Goal: Task Accomplishment & Management: Manage account settings

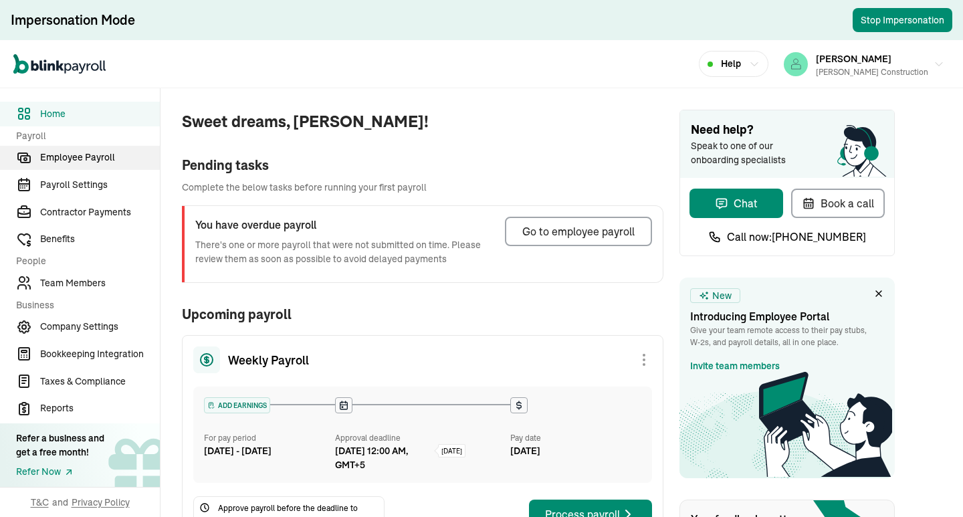
click at [123, 159] on span "Employee Payroll" at bounding box center [100, 157] width 120 height 14
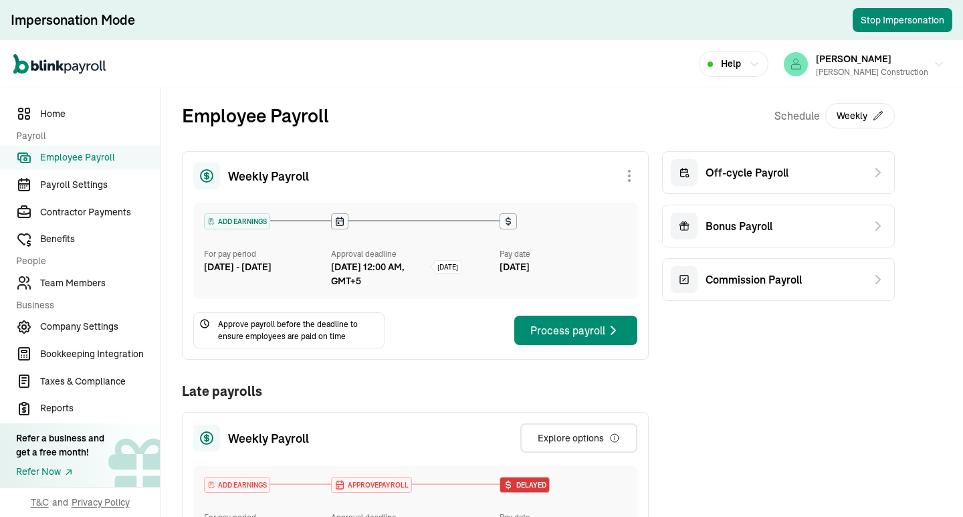
scroll to position [67, 0]
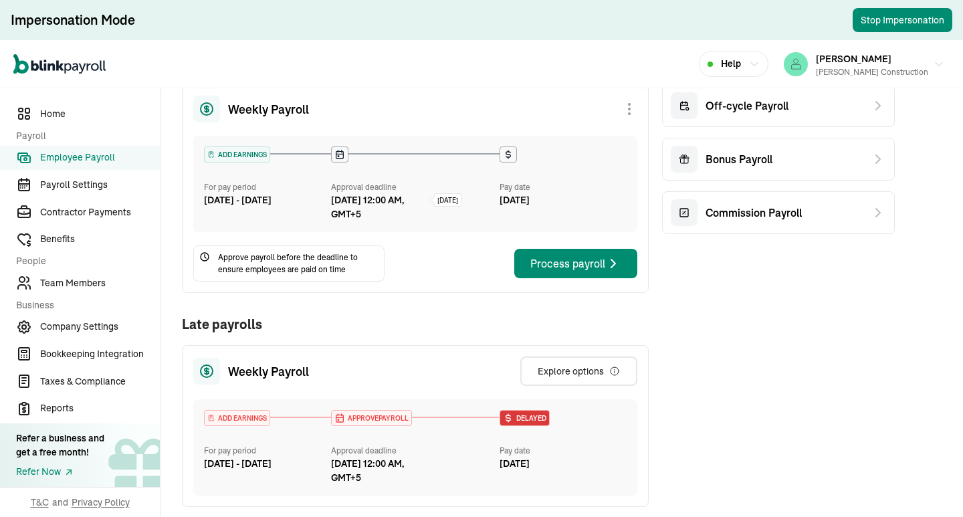
click at [339, 300] on div "Weekly Payroll ADD EARNINGS For pay period [DATE] - [DATE] Approval deadline [D…" at bounding box center [415, 432] width 467 height 696
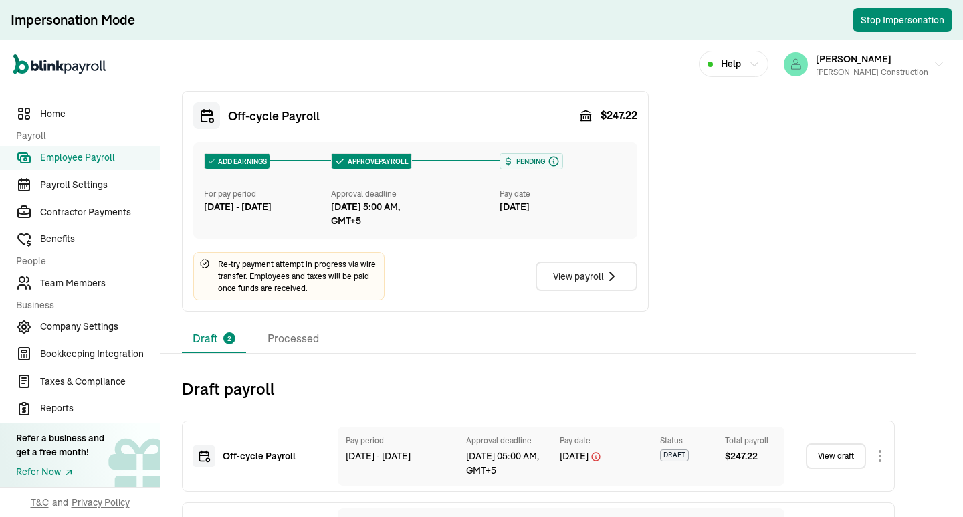
scroll to position [602, 0]
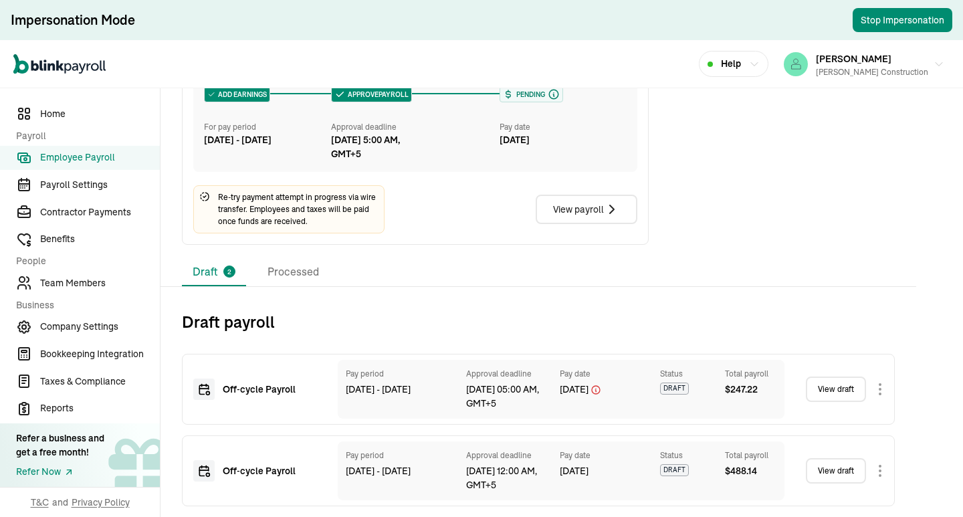
click at [596, 271] on div "Draft 2 Processed" at bounding box center [538, 272] width 713 height 28
drag, startPoint x: 402, startPoint y: 296, endPoint x: 405, endPoint y: 290, distance: 6.9
click at [403, 296] on div "Draft 2 Processed Draft payroll Off‑cycle Payroll Pay period [DATE] - [DATE] Ap…" at bounding box center [562, 387] width 803 height 259
click at [568, 215] on div "View payroll" at bounding box center [586, 209] width 67 height 16
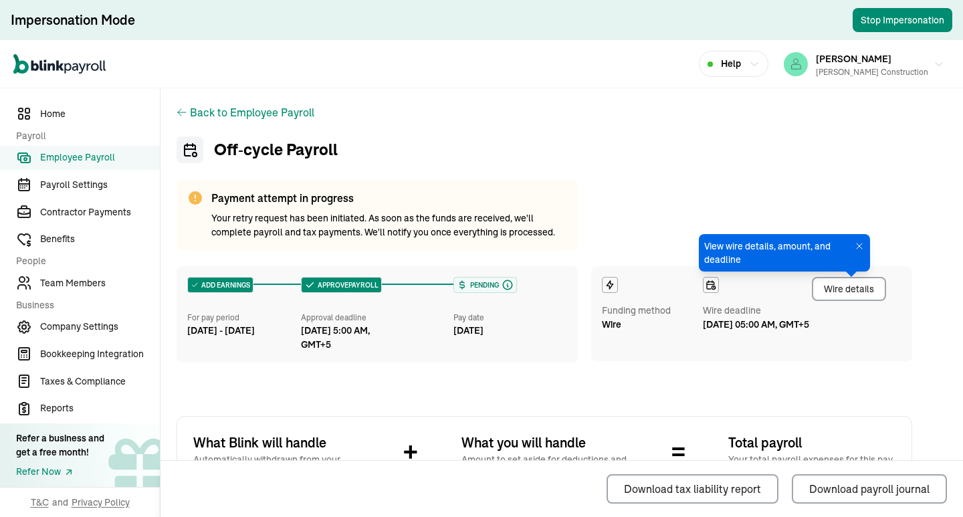
click at [610, 183] on div "Back to Employee Payroll Off‑cycle Payroll Payment attempt in progress Your ret…" at bounding box center [545, 483] width 768 height 791
click at [845, 294] on div "Wire details" at bounding box center [849, 289] width 50 height 14
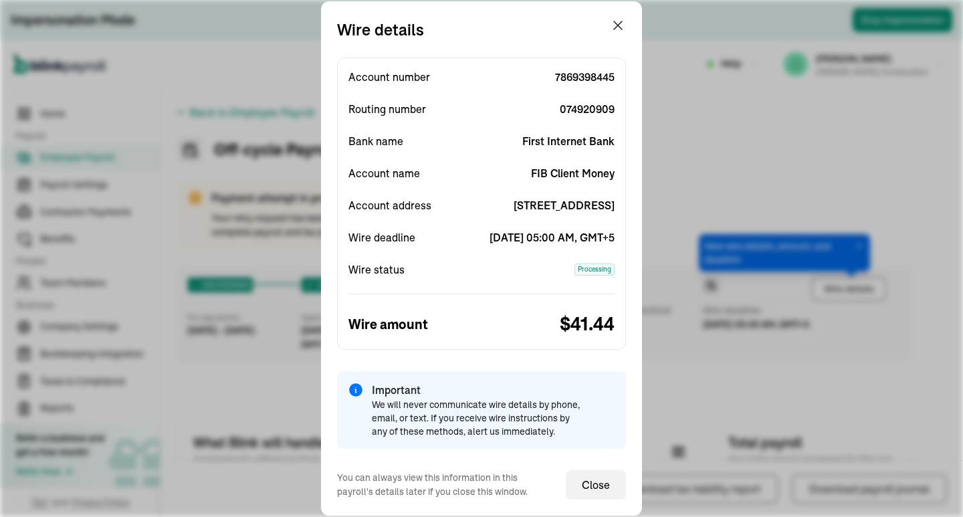
click at [530, 174] on div "Account number [FINANCIAL_ID] Routing number [FINANCIAL_ID] Bank name First Int…" at bounding box center [481, 204] width 289 height 292
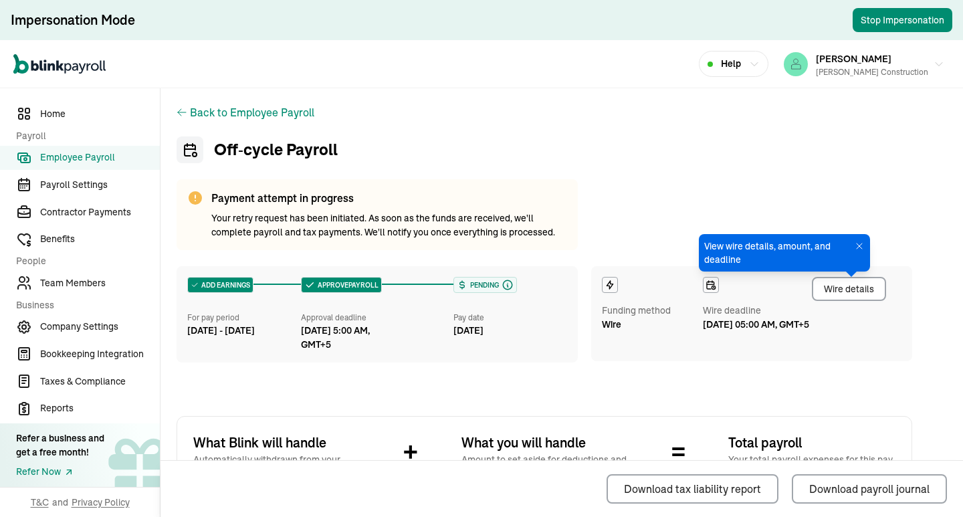
click at [356, 229] on span "Your retry request has been initiated. As soon as the funds are received, we'll…" at bounding box center [389, 225] width 356 height 28
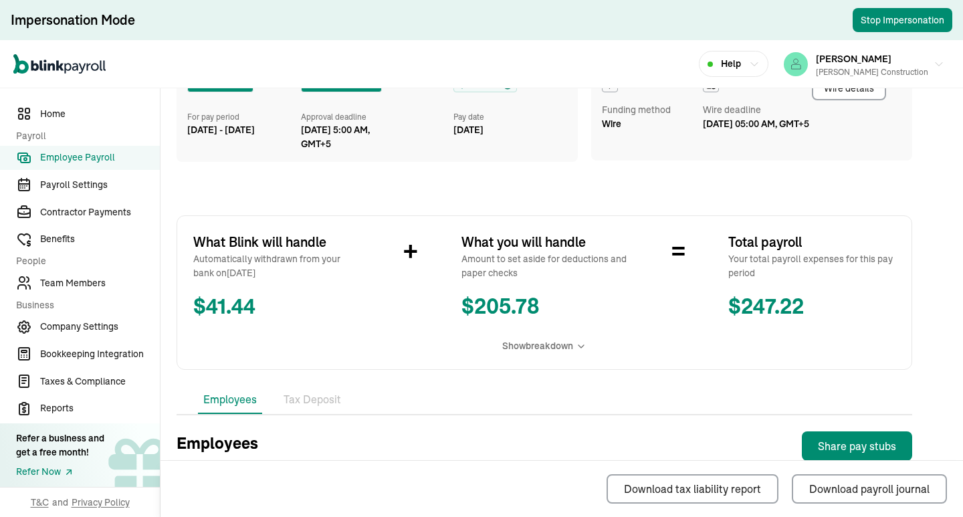
scroll to position [334, 0]
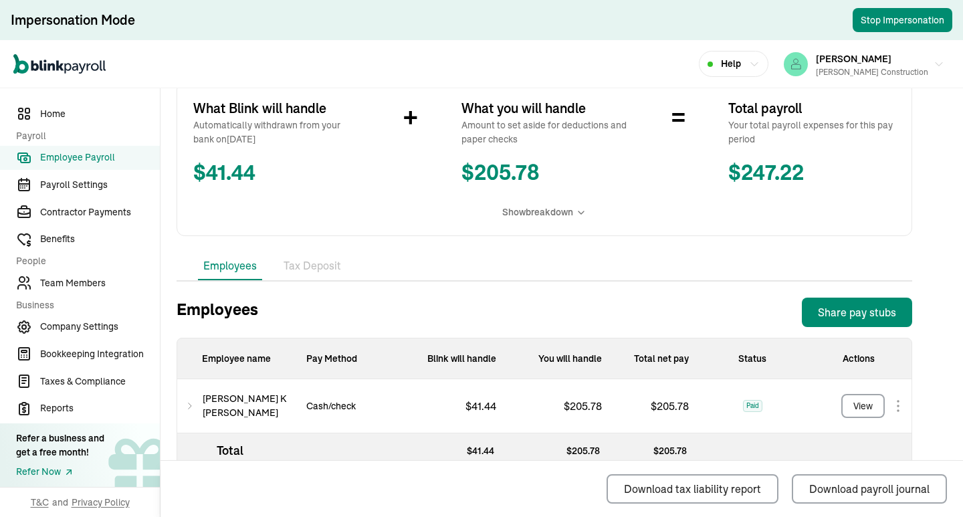
click at [567, 280] on div "Employees Tax Deposit" at bounding box center [545, 266] width 736 height 29
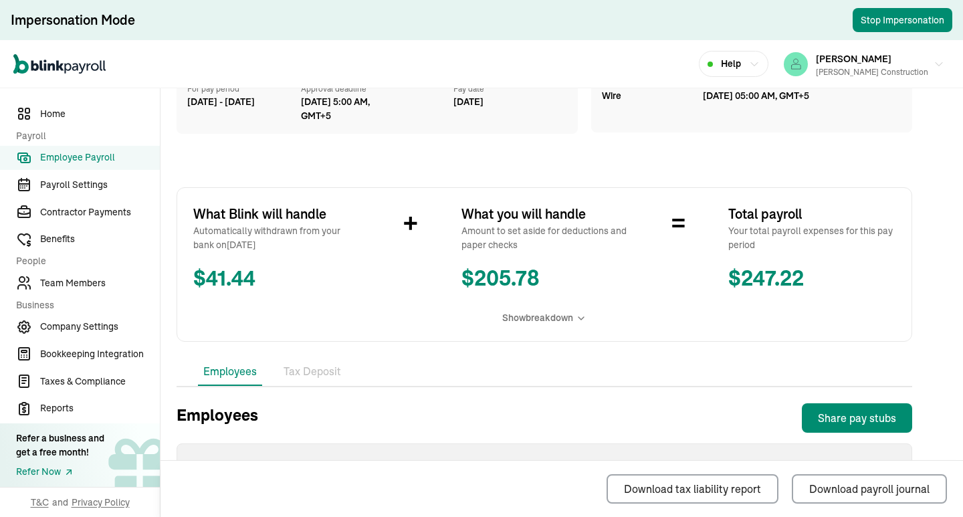
scroll to position [363, 0]
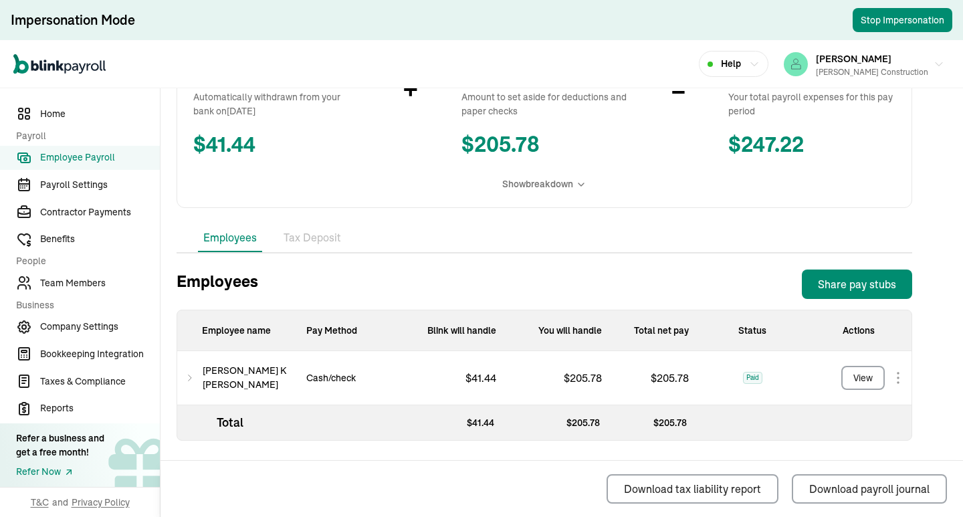
click at [205, 374] on div "[PERSON_NAME]" at bounding box center [236, 378] width 118 height 54
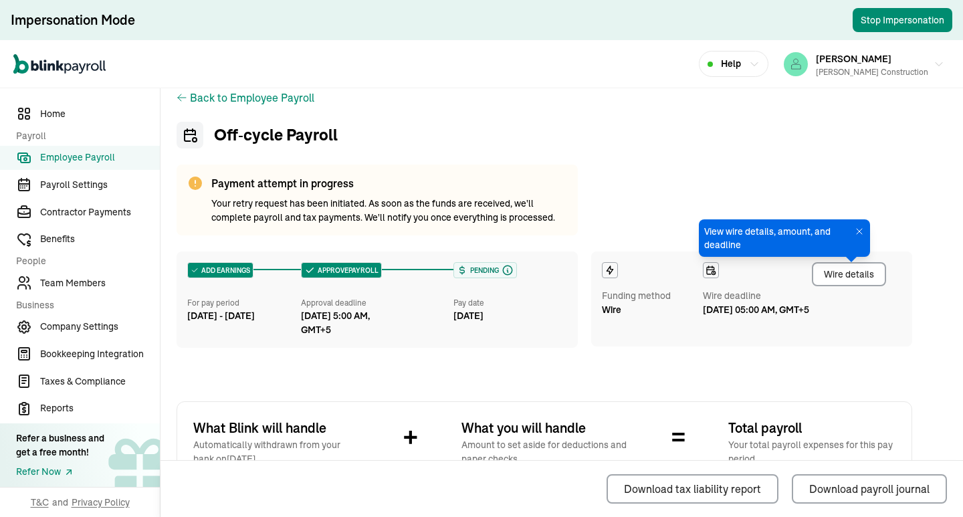
scroll to position [0, 0]
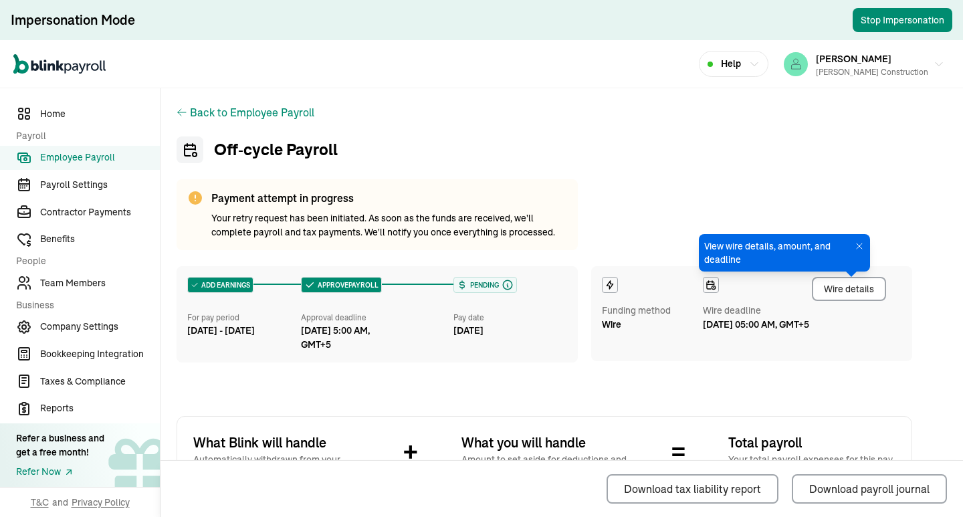
click at [179, 112] on icon at bounding box center [182, 112] width 8 height 7
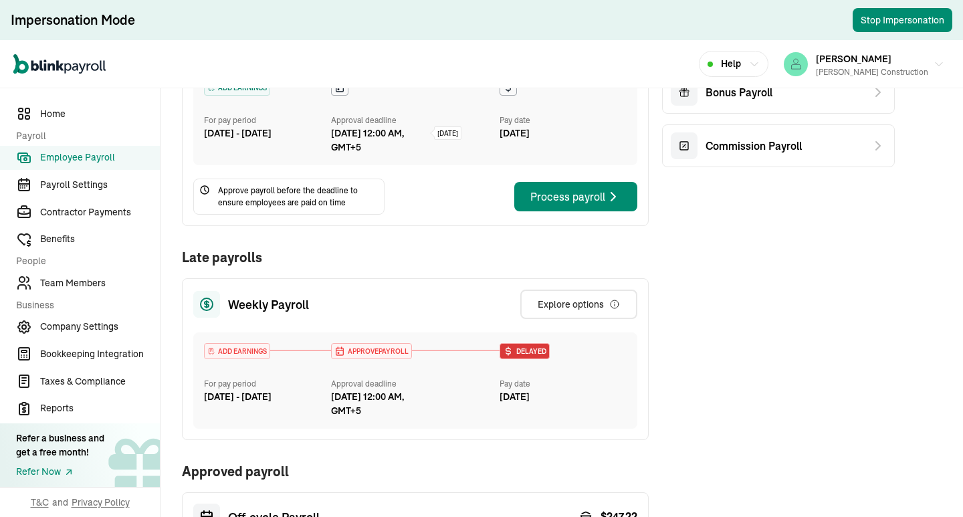
scroll to position [334, 0]
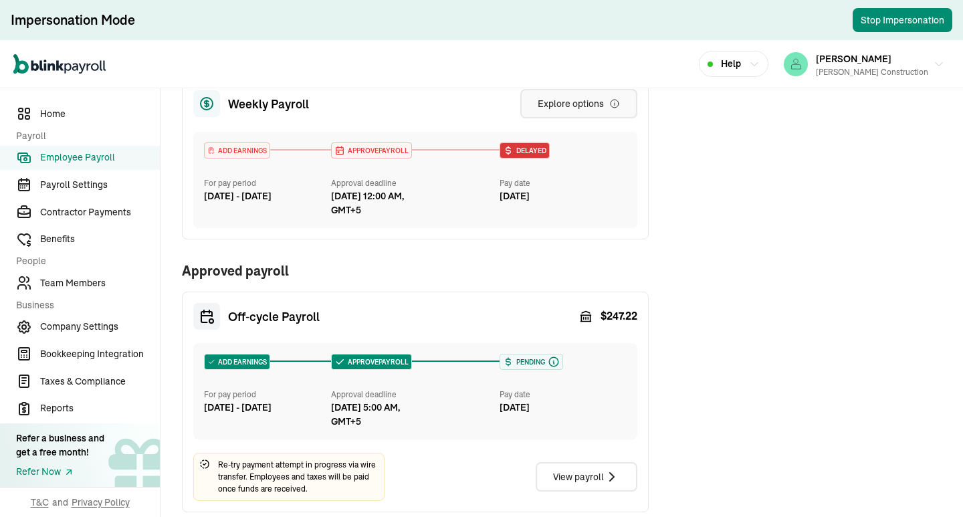
click at [575, 107] on div "Explore options" at bounding box center [579, 103] width 82 height 13
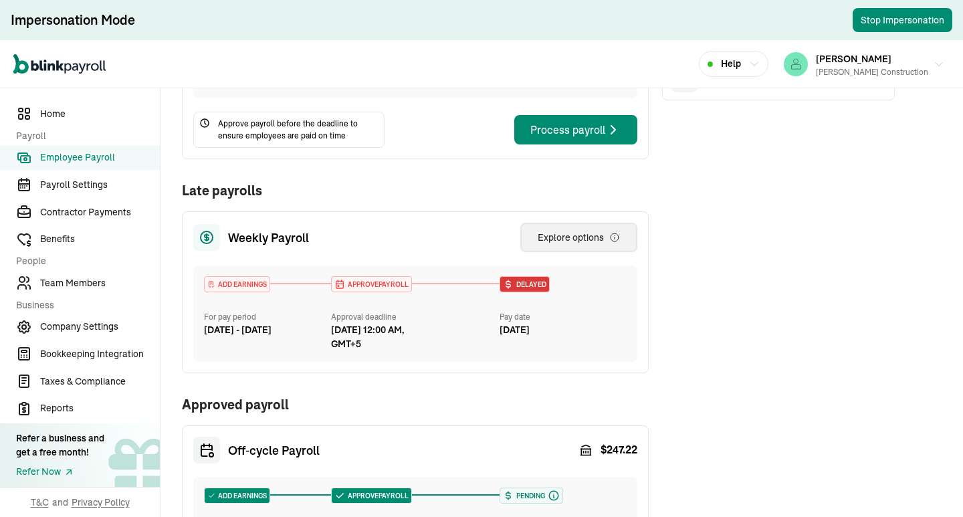
click at [585, 239] on div "Explore options" at bounding box center [579, 237] width 82 height 13
click at [431, 296] on div "APPROVE PAYROLL Approval deadline [DATE] 12:00 AM, GMT+5" at bounding box center [415, 313] width 169 height 75
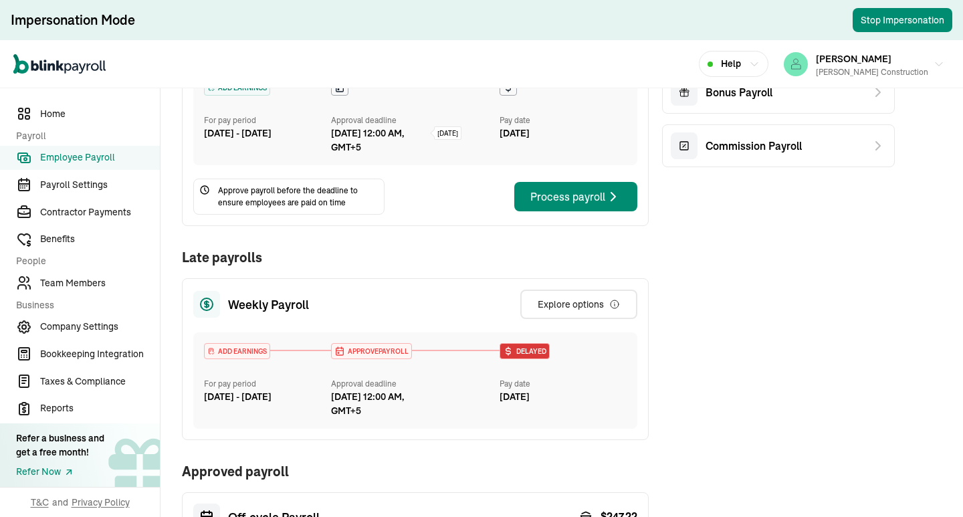
scroll to position [268, 0]
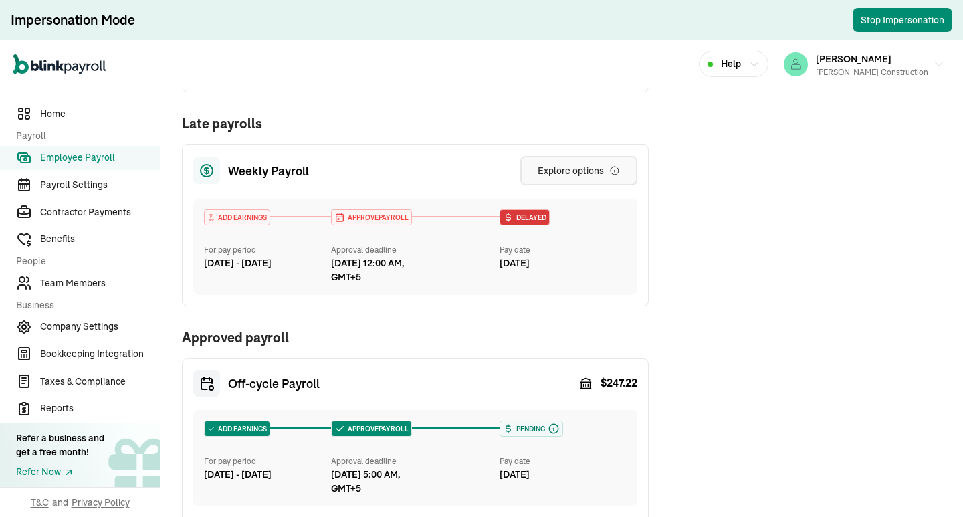
click at [567, 170] on div "Explore options" at bounding box center [579, 170] width 82 height 13
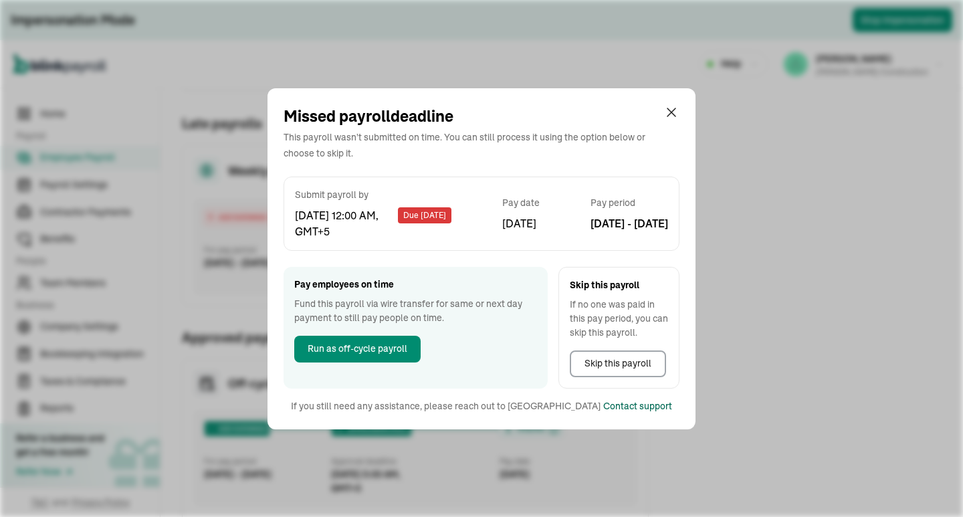
click at [603, 409] on div "Contact support" at bounding box center [637, 406] width 69 height 14
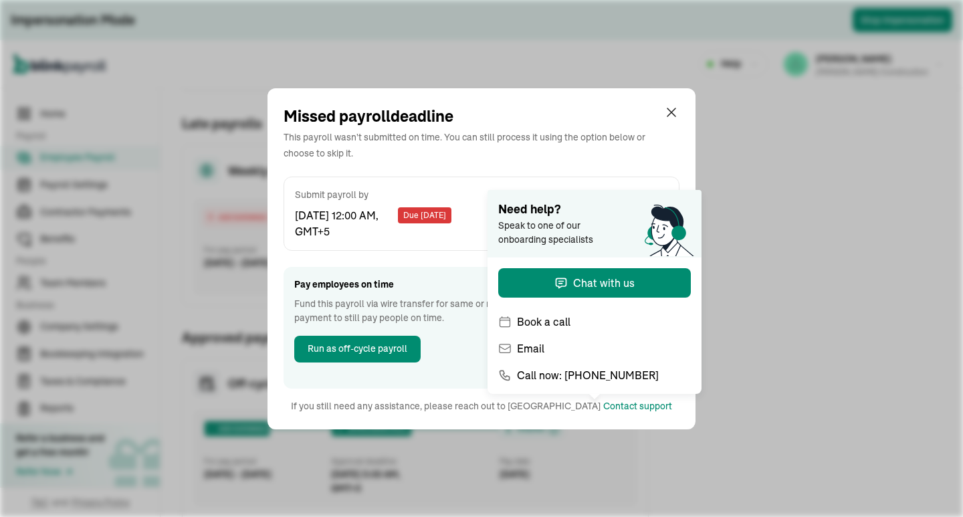
click at [440, 156] on div "This payroll wasn't submitted on time. You can still process it using the optio…" at bounding box center [468, 144] width 369 height 32
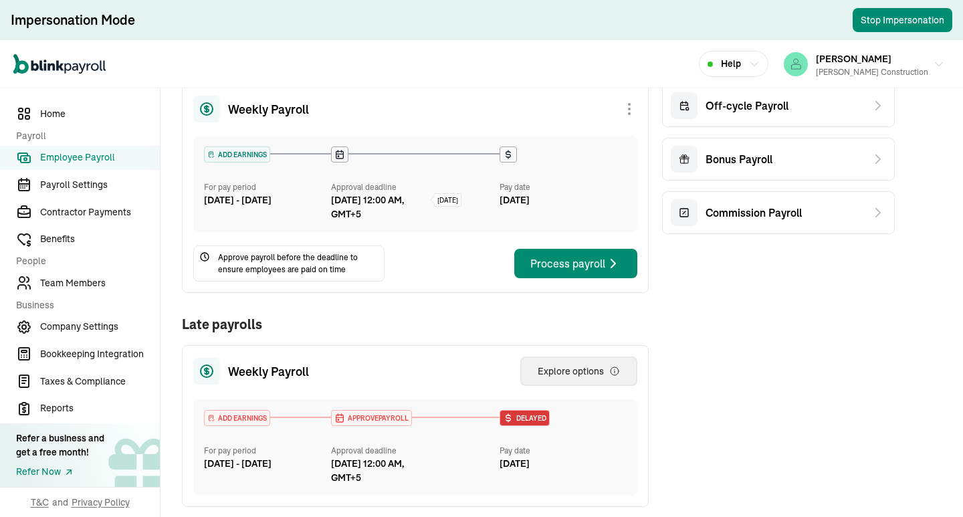
scroll to position [0, 0]
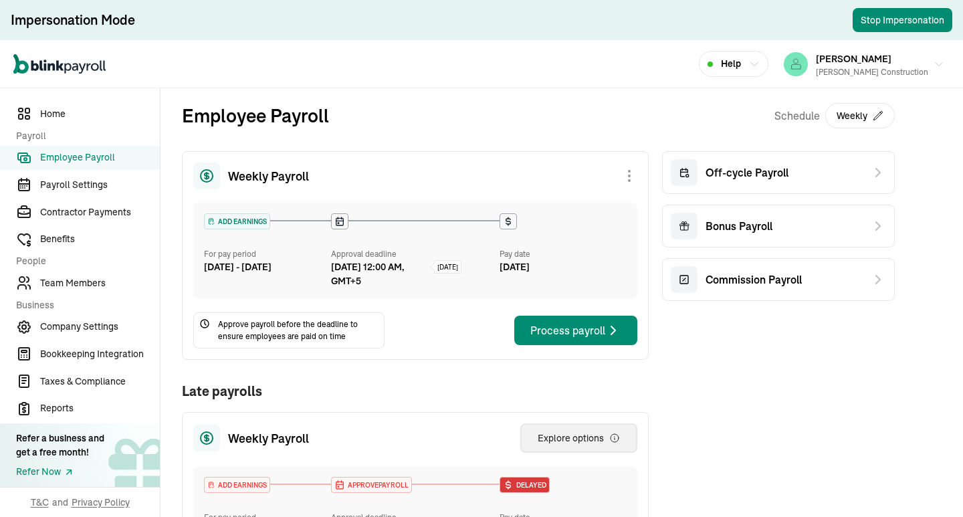
click at [625, 181] on div at bounding box center [629, 176] width 16 height 16
click at [464, 136] on div "Employee Payroll Schedule Weekly" at bounding box center [538, 126] width 713 height 49
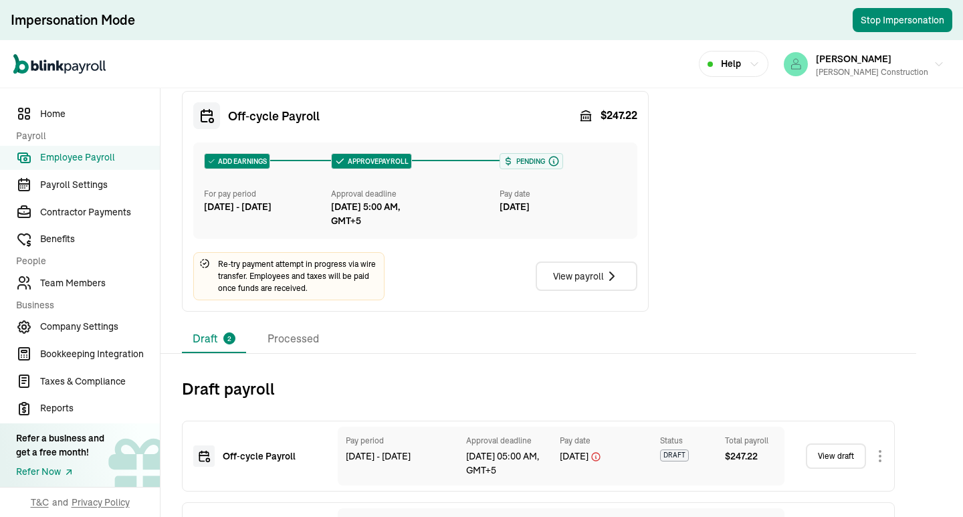
scroll to position [602, 0]
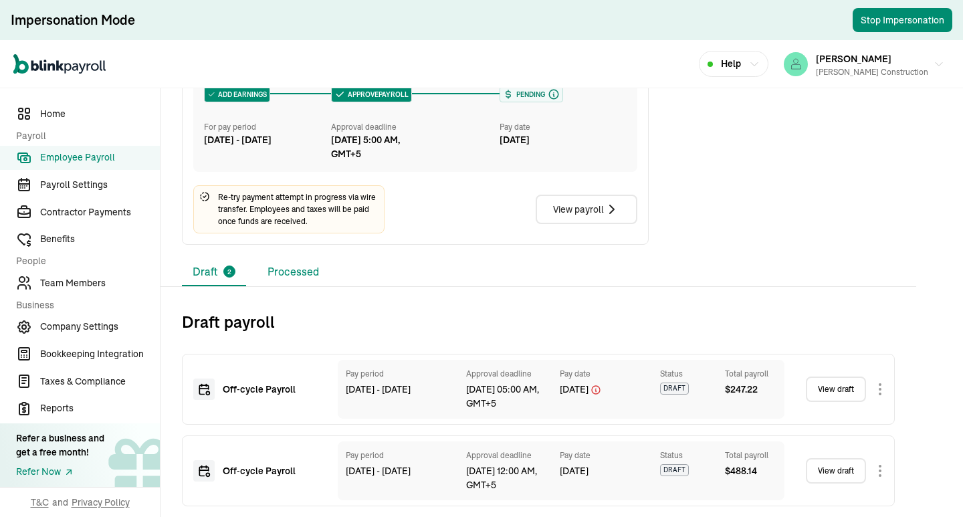
click at [291, 263] on li "Processed" at bounding box center [293, 272] width 73 height 28
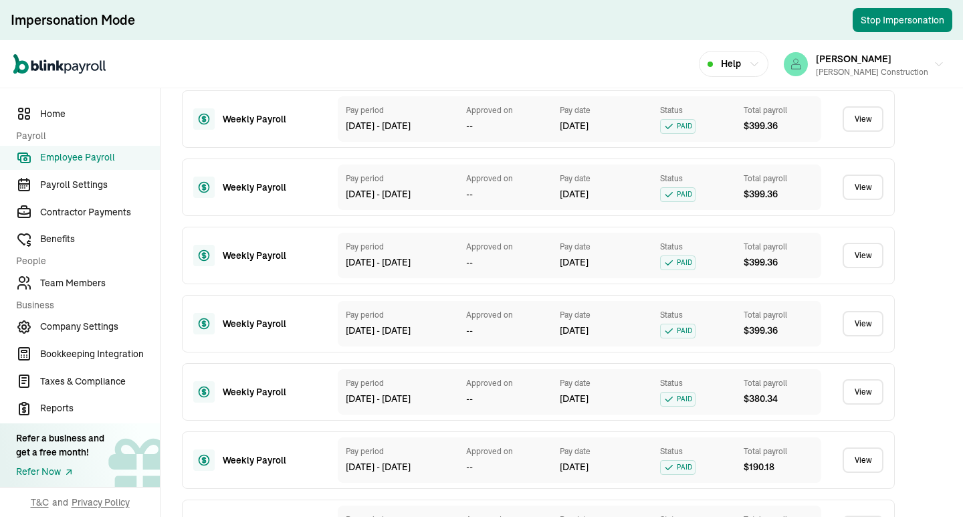
scroll to position [1168, 0]
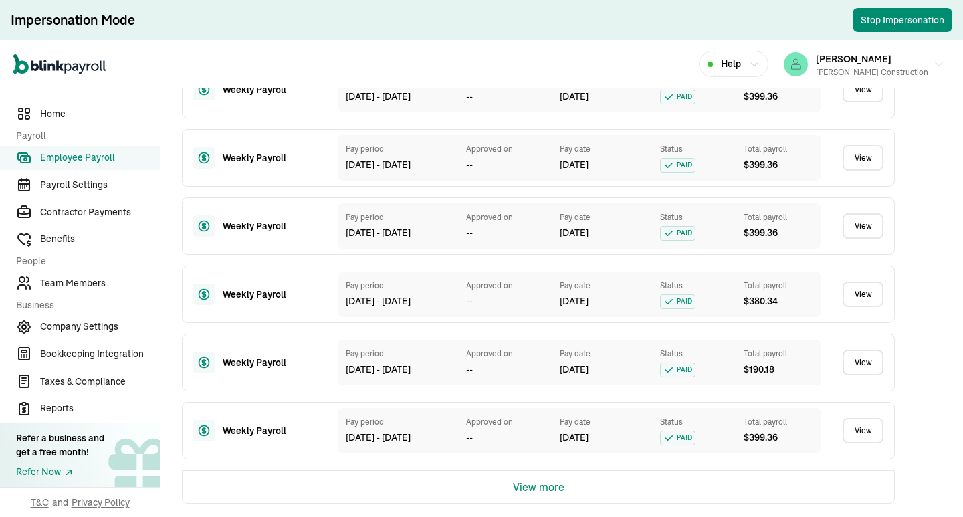
click at [531, 481] on button "View more" at bounding box center [539, 487] width 52 height 32
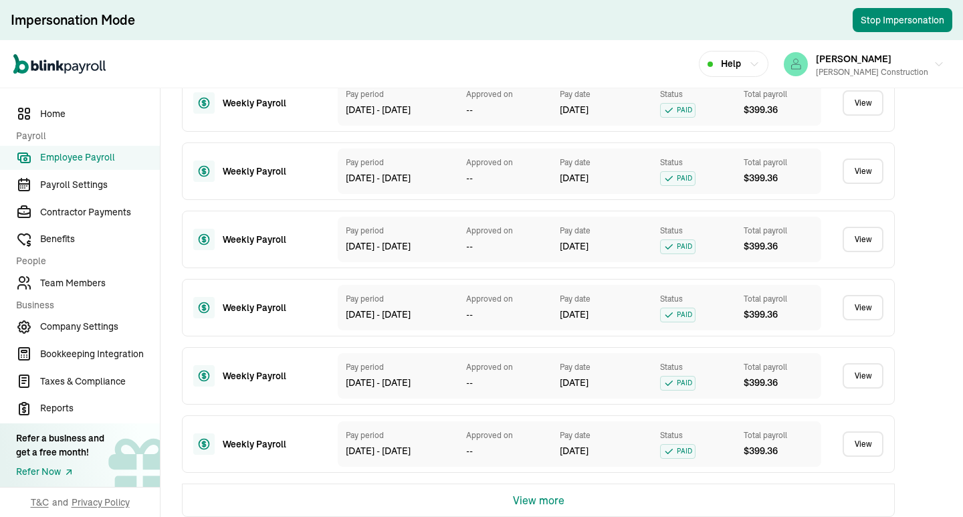
scroll to position [1850, 0]
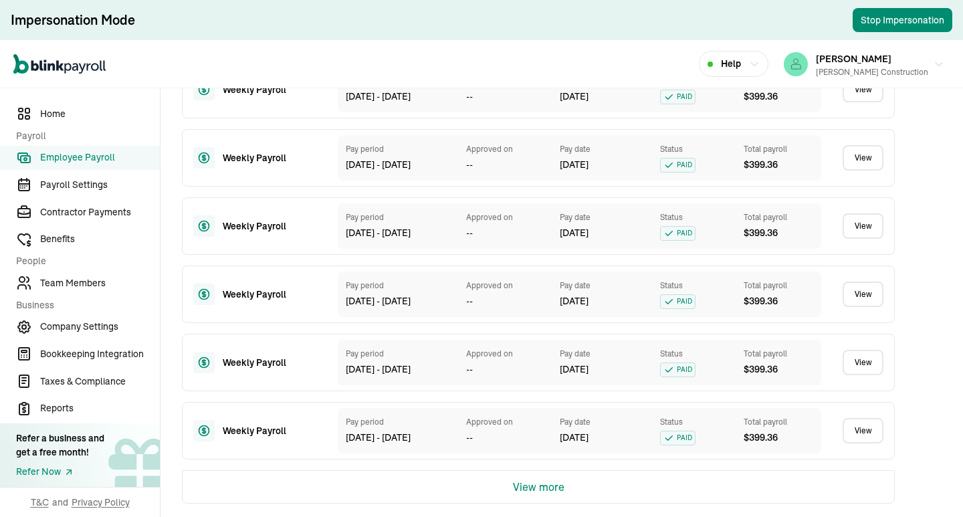
click at [543, 485] on button "View more" at bounding box center [539, 487] width 52 height 32
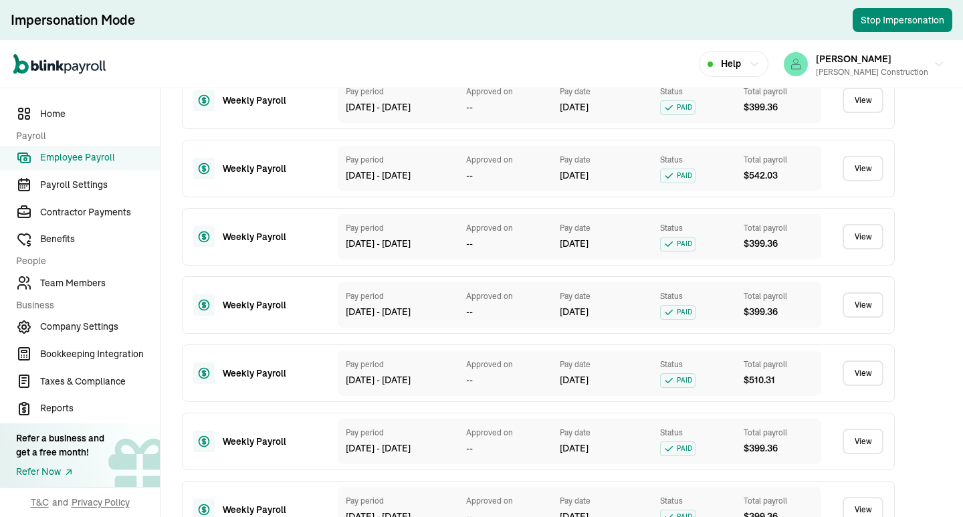
scroll to position [2532, 0]
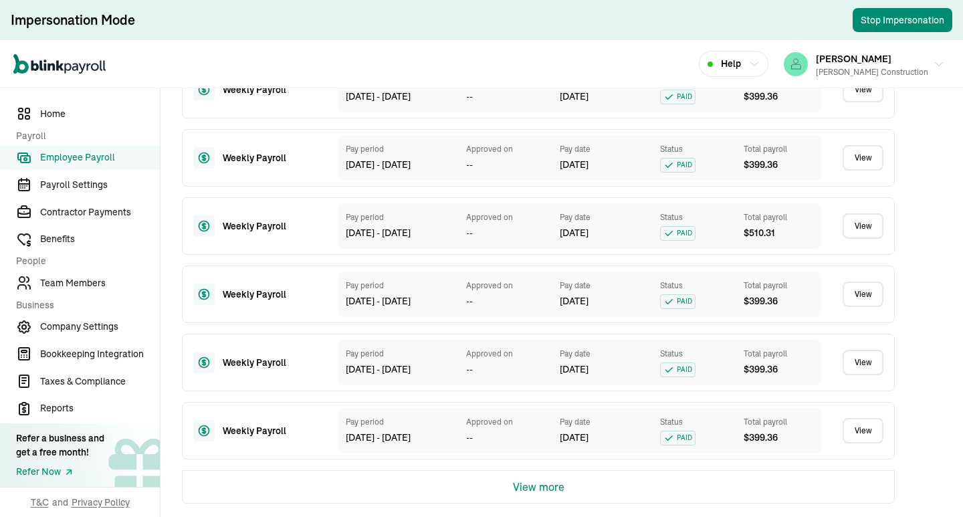
click at [540, 487] on button "View more" at bounding box center [539, 487] width 52 height 32
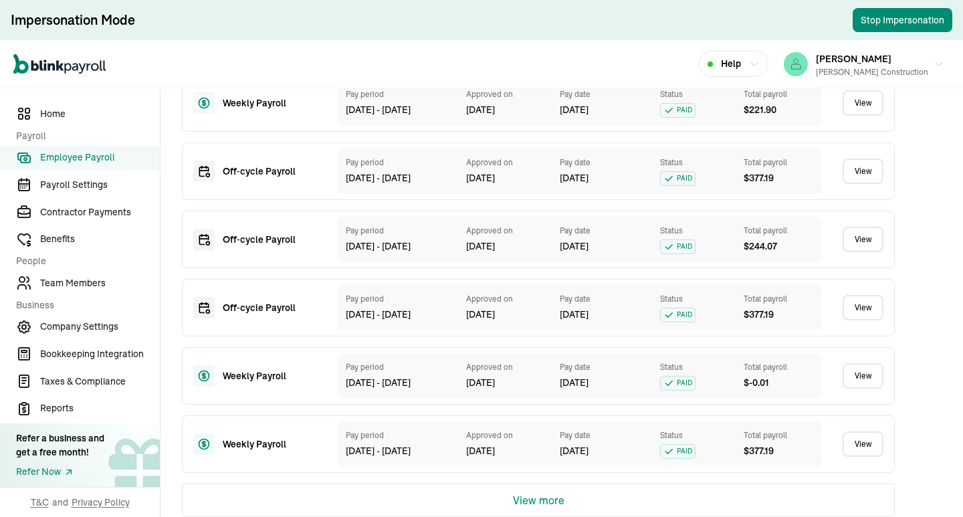
scroll to position [3214, 0]
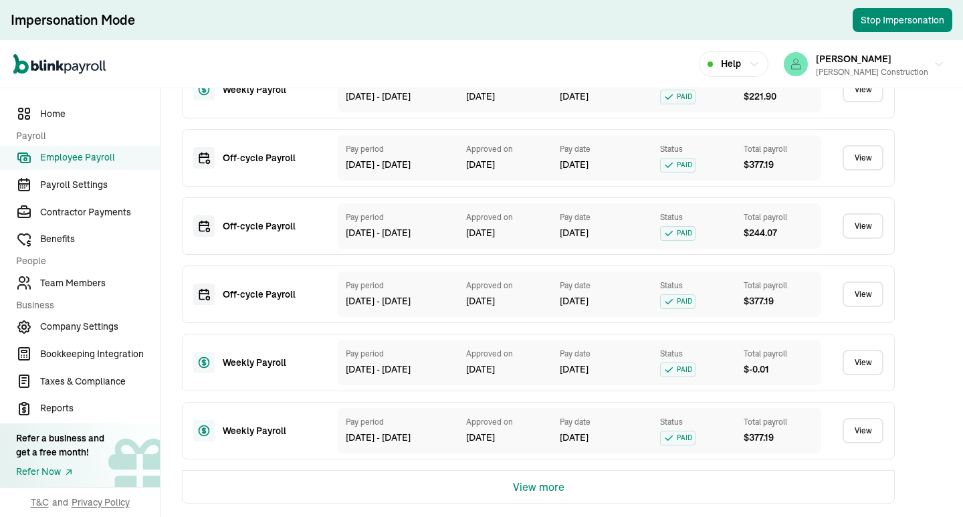
click at [534, 481] on button "View more" at bounding box center [539, 487] width 52 height 32
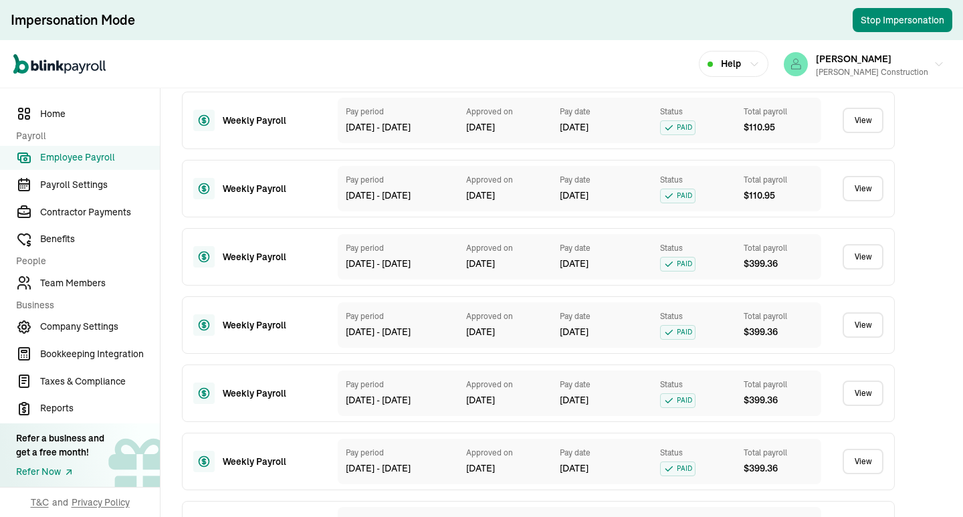
scroll to position [3732, 0]
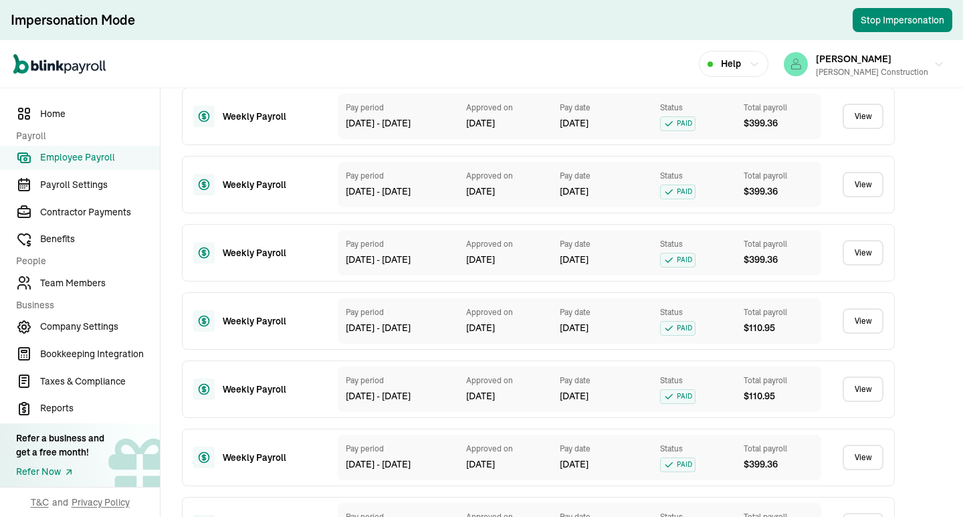
click at [526, 404] on div "Pay period [DATE] - [DATE] Approved on [DATE] Pay date [DATE] Status PAID Total…" at bounding box center [580, 389] width 484 height 45
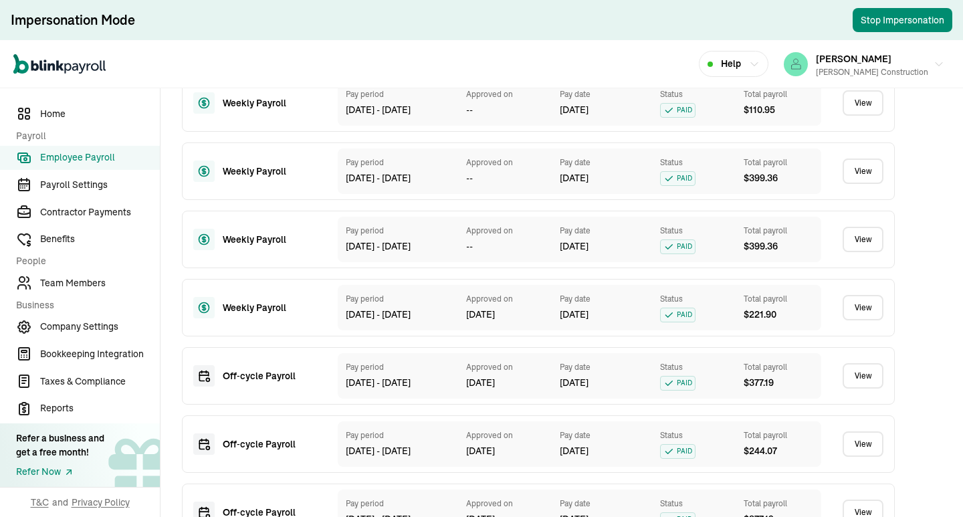
scroll to position [3130, 0]
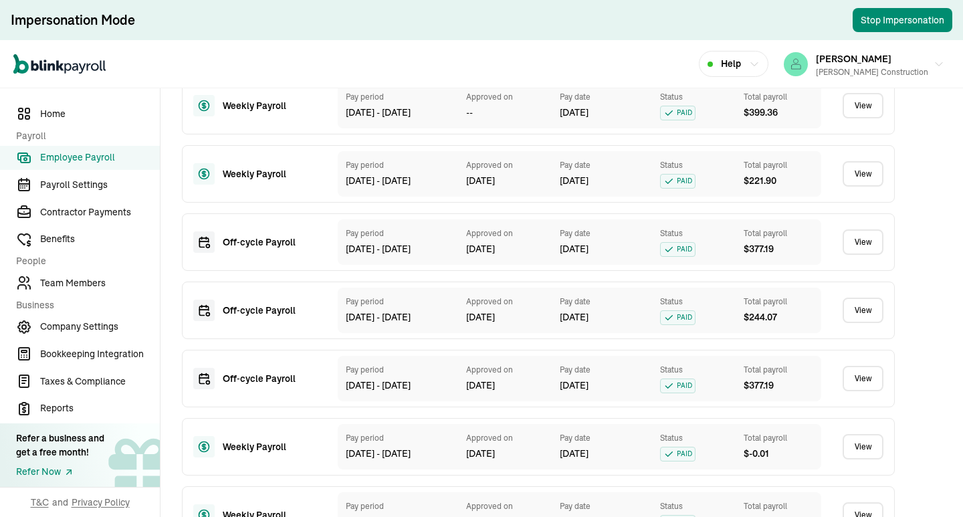
click at [848, 241] on link "View" at bounding box center [863, 241] width 41 height 25
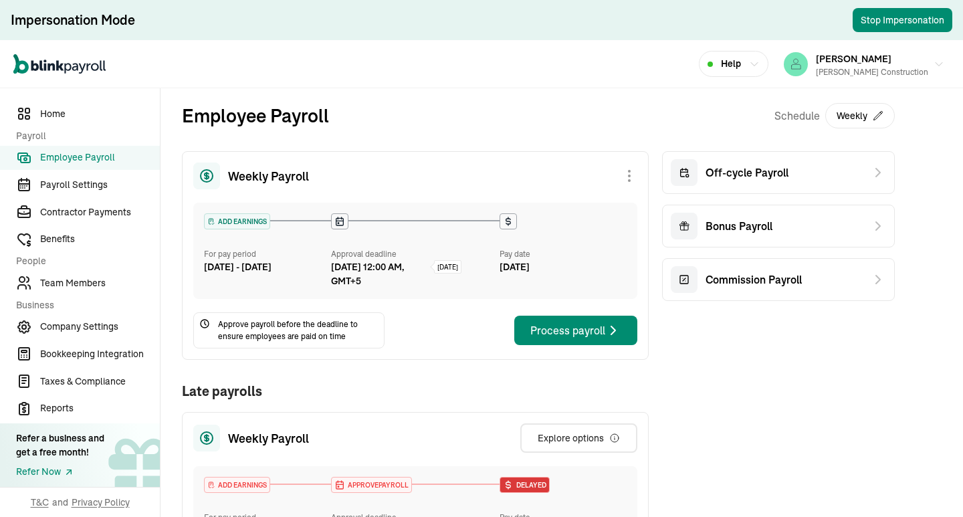
scroll to position [134, 0]
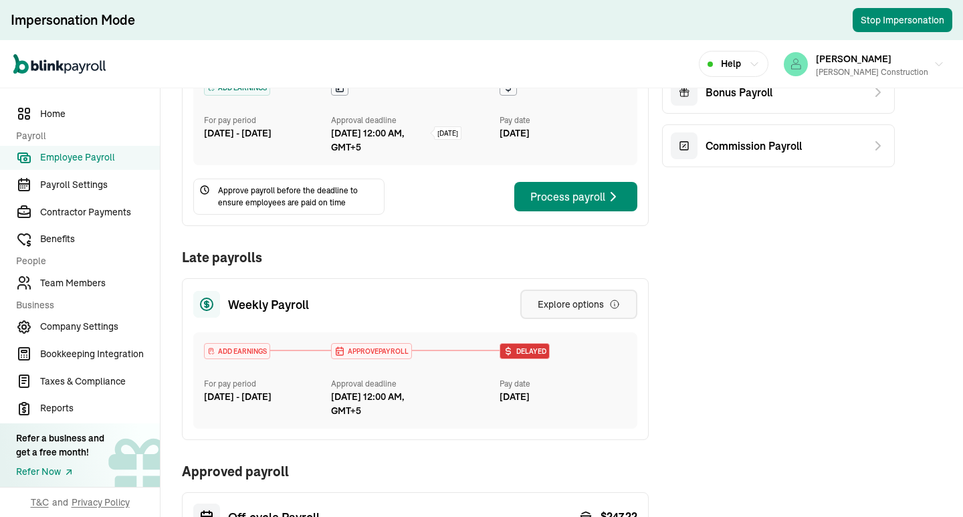
click at [587, 302] on div "Explore options" at bounding box center [579, 304] width 82 height 13
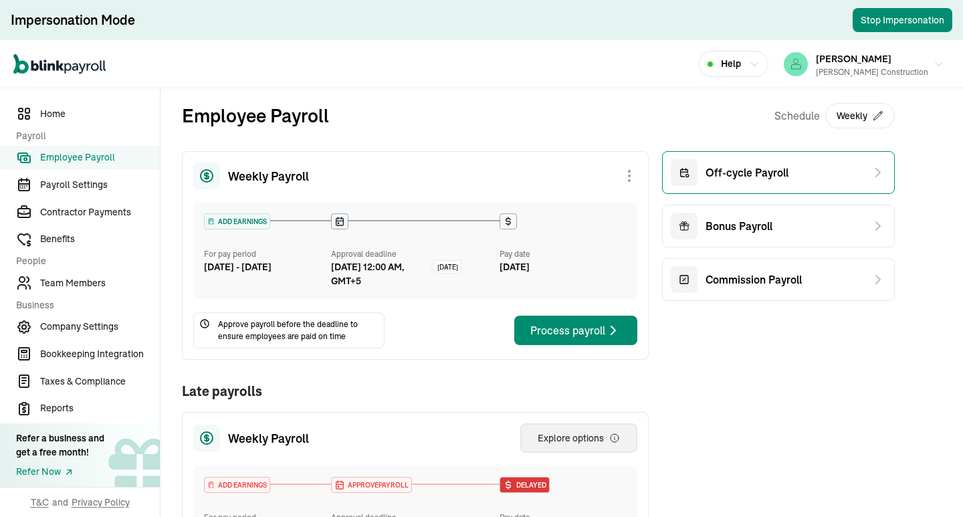
click at [736, 172] on span "Off-cycle Payroll" at bounding box center [747, 173] width 83 height 16
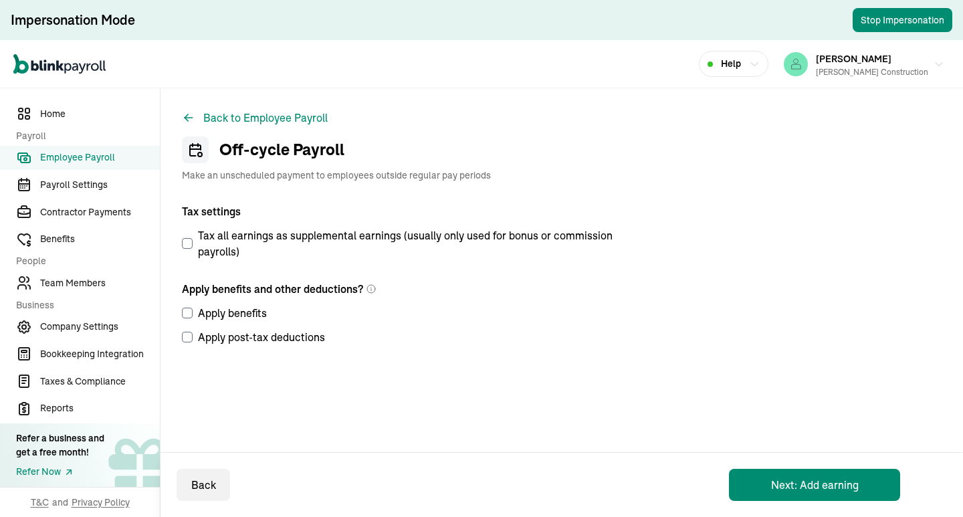
click at [201, 239] on label "Tax all earnings as supplemental earnings (usually only used for bonus or commi…" at bounding box center [402, 243] width 441 height 32
click at [193, 239] on input "Tax all earnings as supplemental earnings (usually only used for bonus or commi…" at bounding box center [187, 243] width 11 height 11
checkbox input "true"
click at [193, 485] on button "Back" at bounding box center [204, 485] width 54 height 32
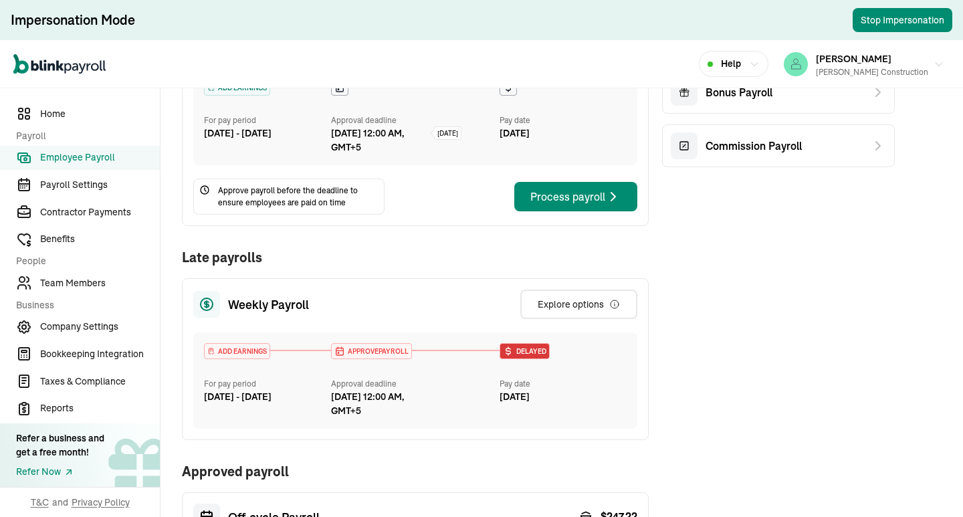
scroll to position [201, 0]
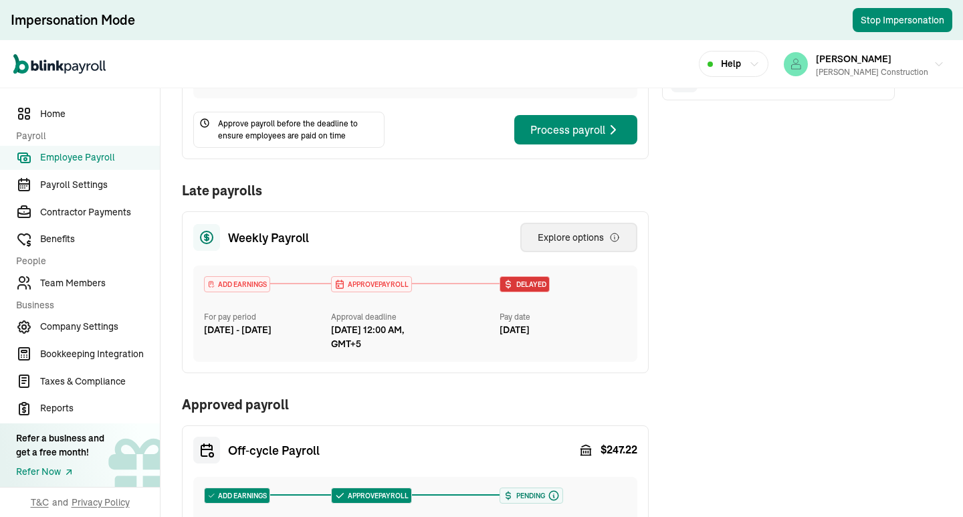
click at [591, 238] on div "Explore options" at bounding box center [579, 237] width 82 height 13
click at [465, 393] on div "Weekly Payroll ADD EARNINGS For pay period [DATE] - [DATE] Approval deadline [D…" at bounding box center [415, 299] width 467 height 696
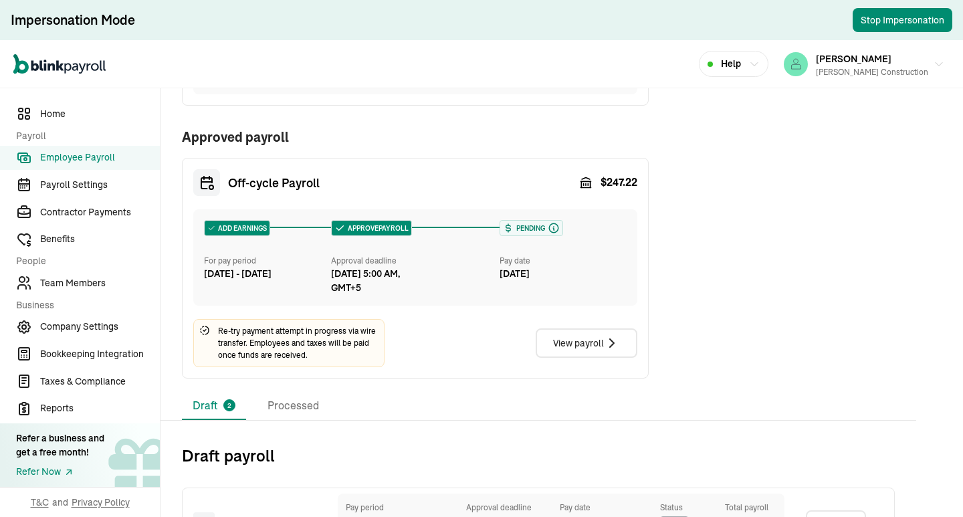
scroll to position [602, 0]
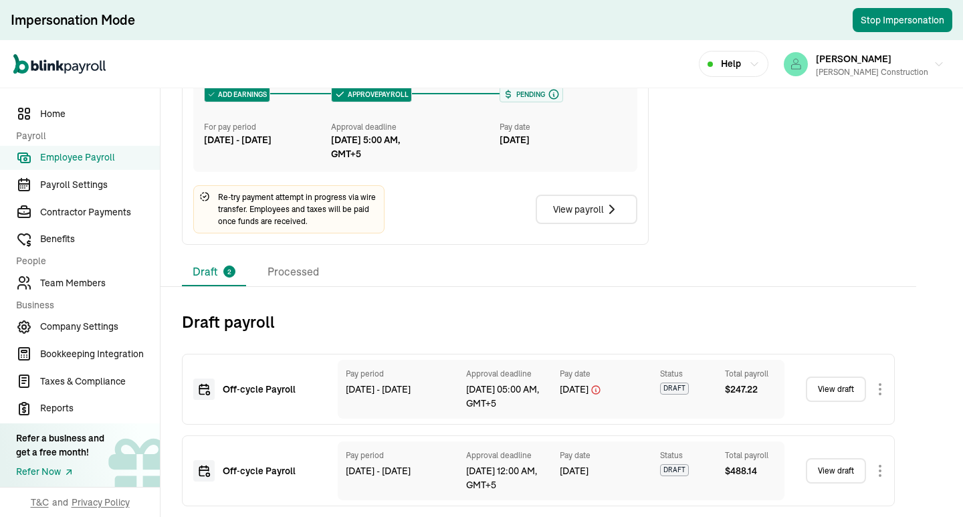
click at [842, 466] on link "View draft" at bounding box center [836, 470] width 60 height 25
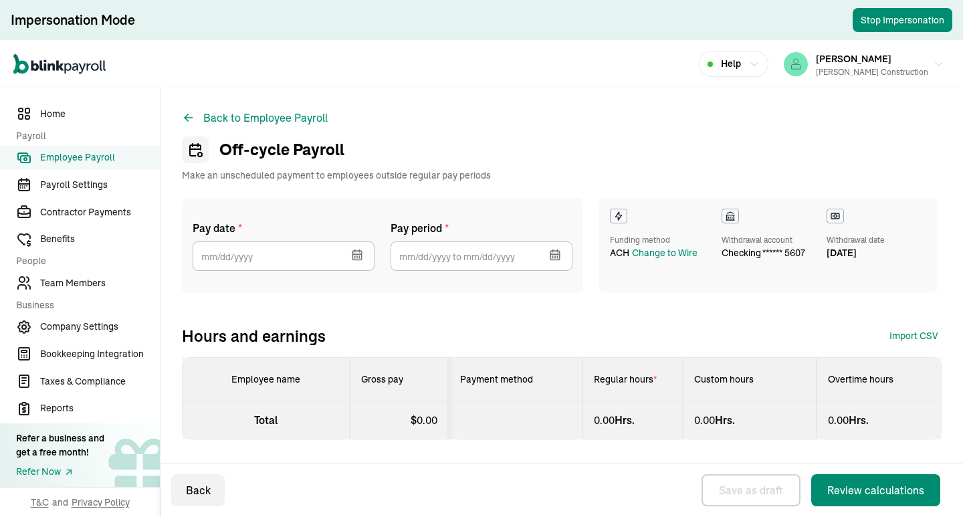
select select "direct_deposit"
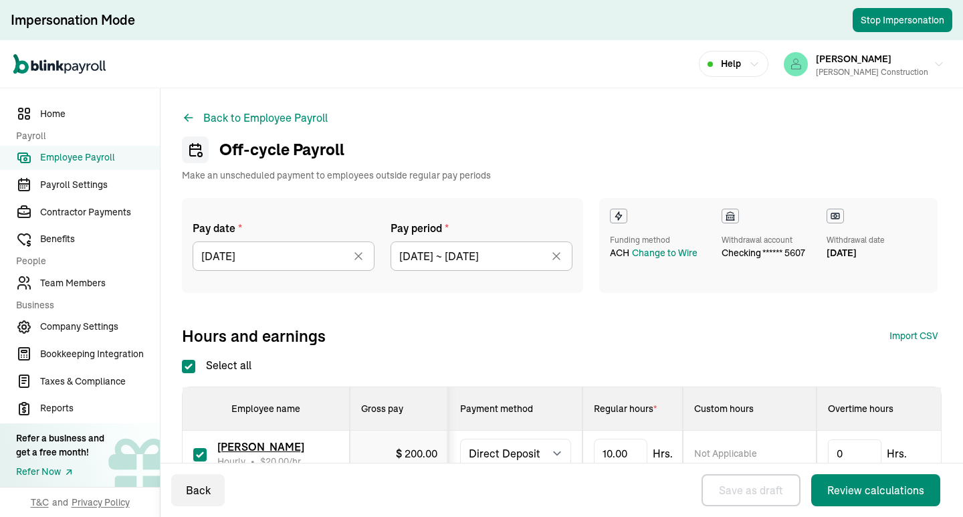
type input "[DATE]"
type input "[DATE] ~ [DATE]"
checkbox input "true"
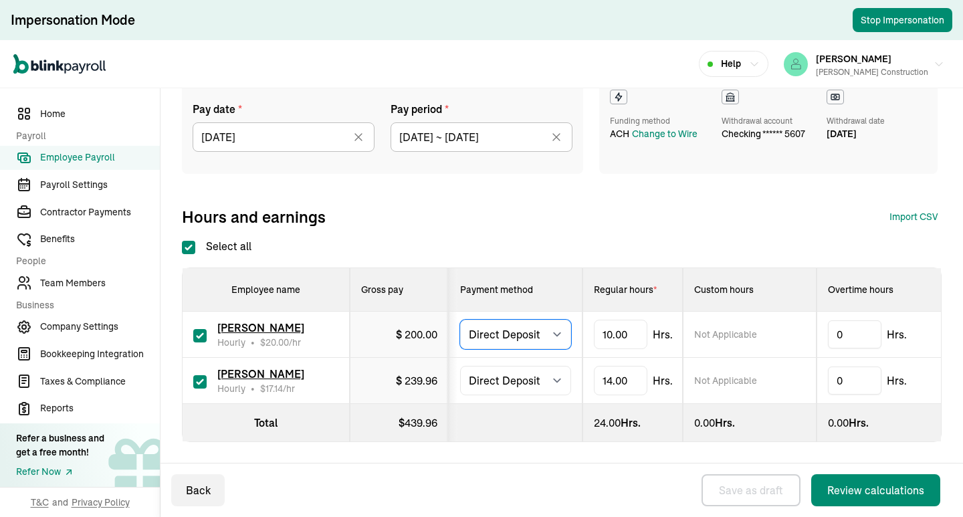
click at [530, 324] on select "Select method Direct Deposit Cash/Check" at bounding box center [515, 334] width 111 height 29
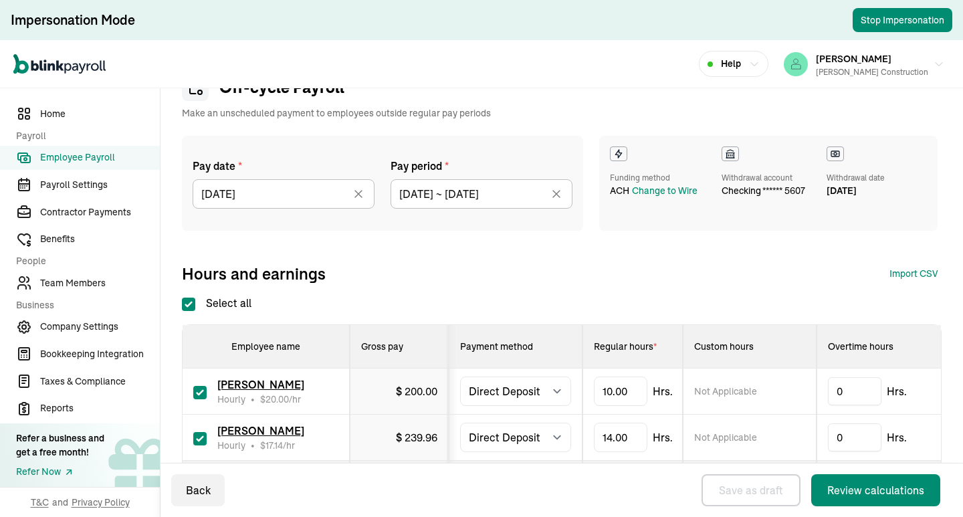
click at [564, 227] on div "Pay date * [DATE] [DATE] Mon Tue Wed Thu Fri Sat Sun 25 26 27 28 29 30 31 1 2 3…" at bounding box center [382, 183] width 401 height 95
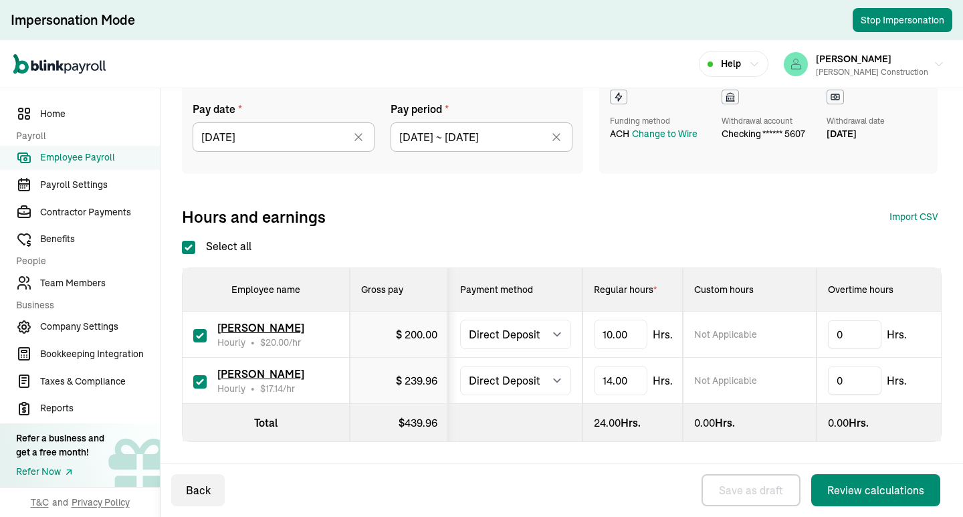
scroll to position [0, 0]
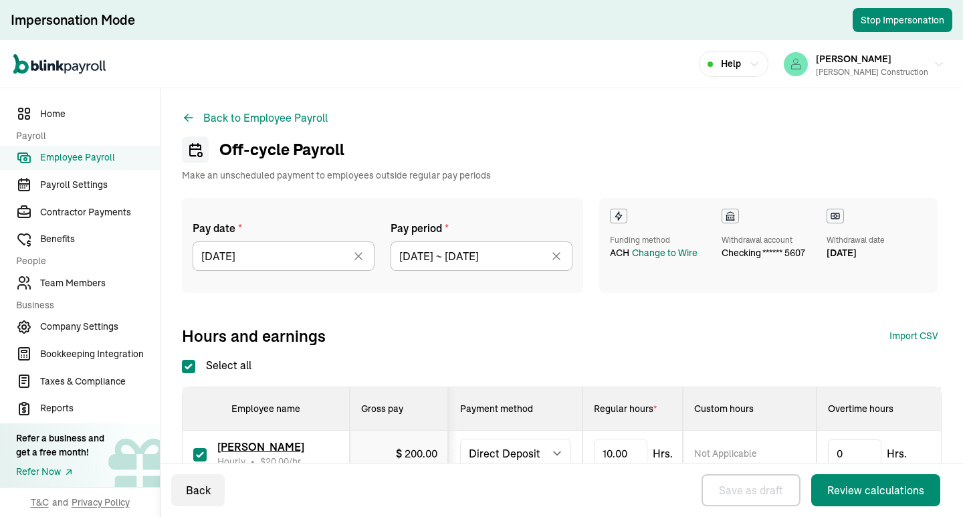
click at [663, 253] on div "Change to Wire" at bounding box center [665, 253] width 66 height 14
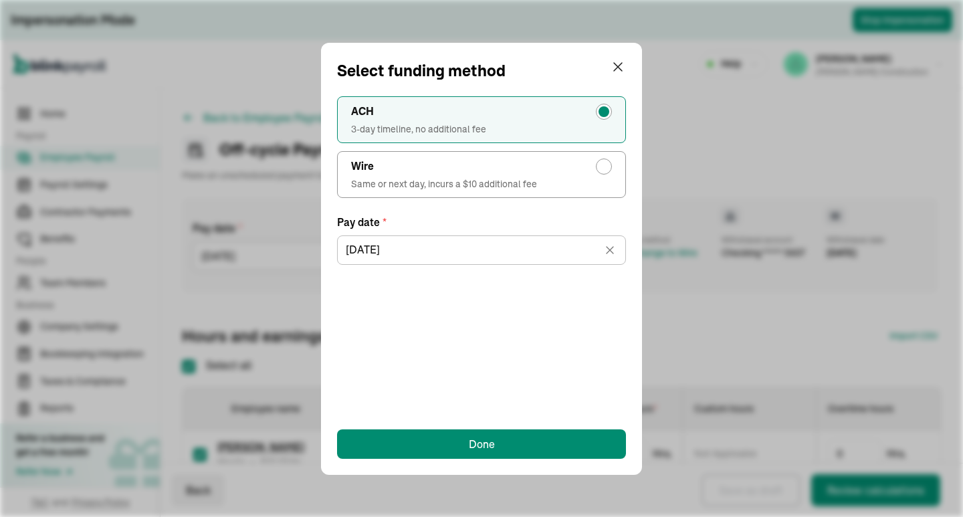
type input "[DATE]"
click at [581, 175] on label "Wire Same or next day, incurs a $10 additional fee" at bounding box center [481, 174] width 289 height 47
click at [602, 169] on input "Wire Same or next day, incurs a $10 additional fee" at bounding box center [607, 163] width 11 height 11
radio input "true"
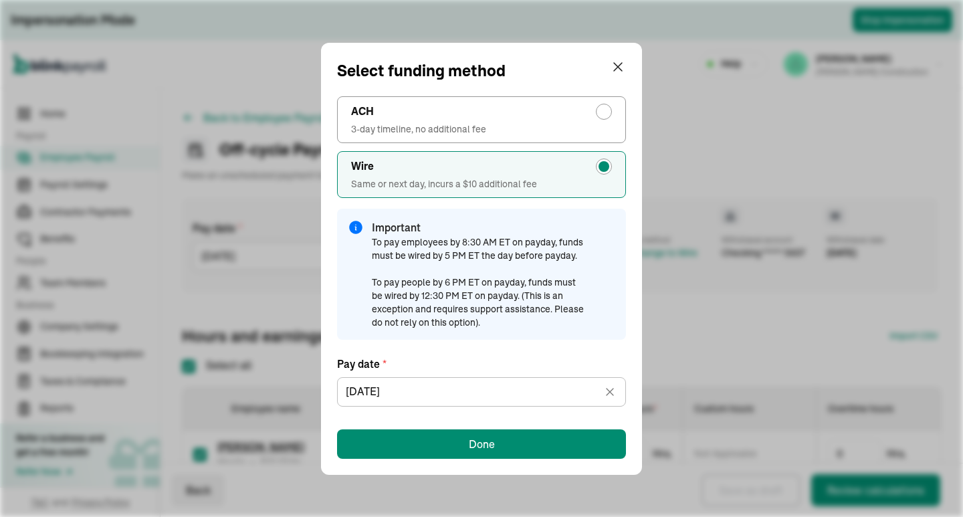
click at [562, 246] on span "To pay employees by 8:30 AM ET on payday, funds must be wired by 5 PM ET the da…" at bounding box center [479, 282] width 214 height 94
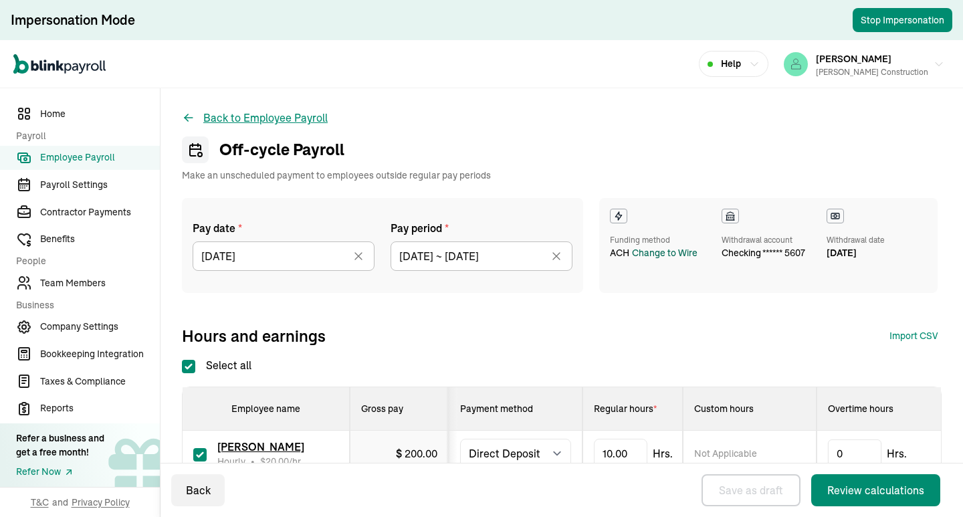
click at [183, 116] on icon at bounding box center [188, 117] width 13 height 13
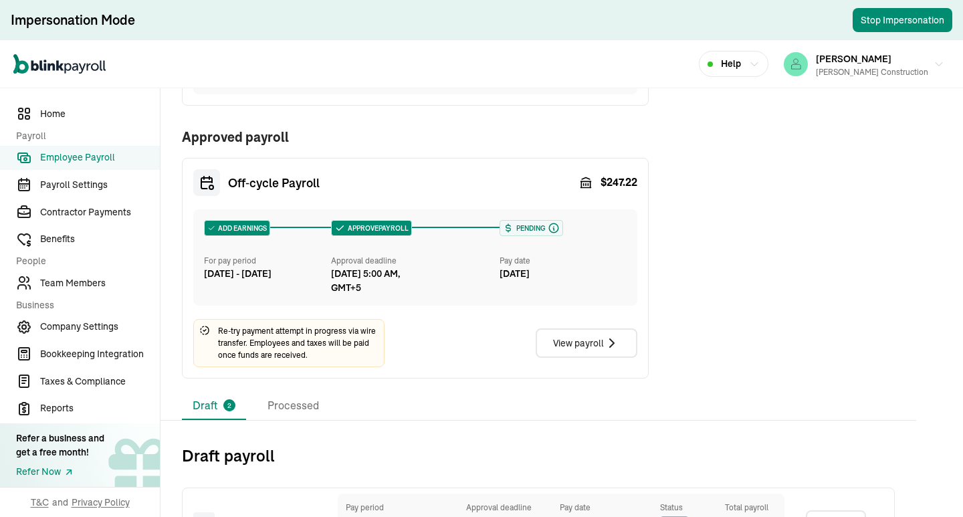
scroll to position [602, 0]
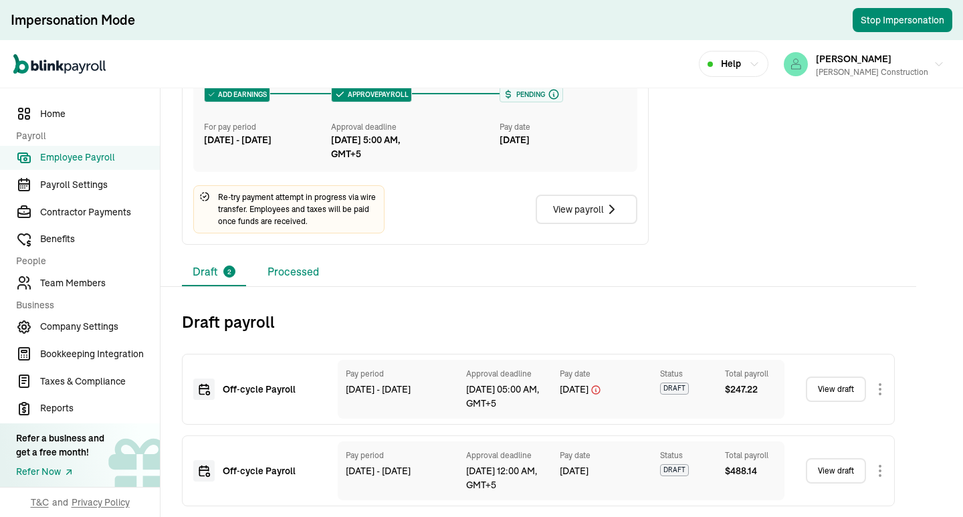
click at [306, 273] on li "Processed" at bounding box center [293, 272] width 73 height 28
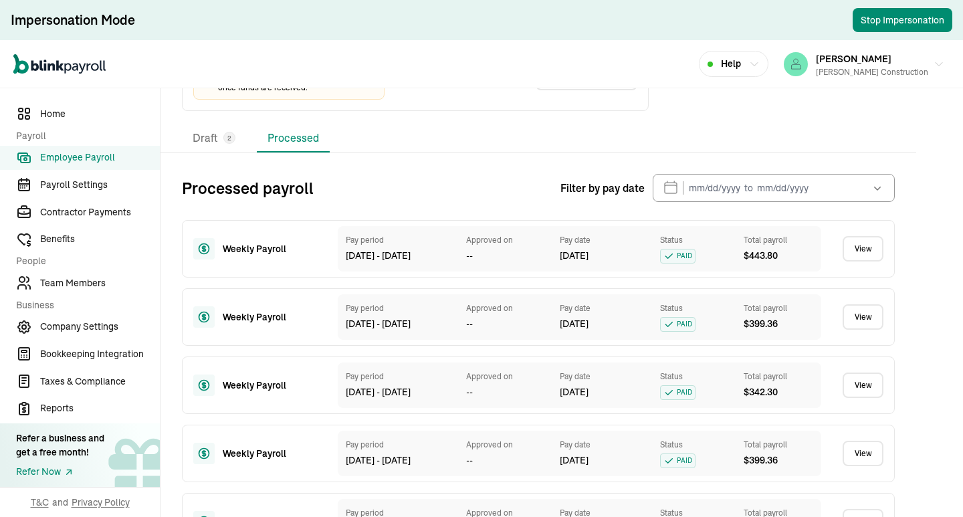
scroll to position [869, 0]
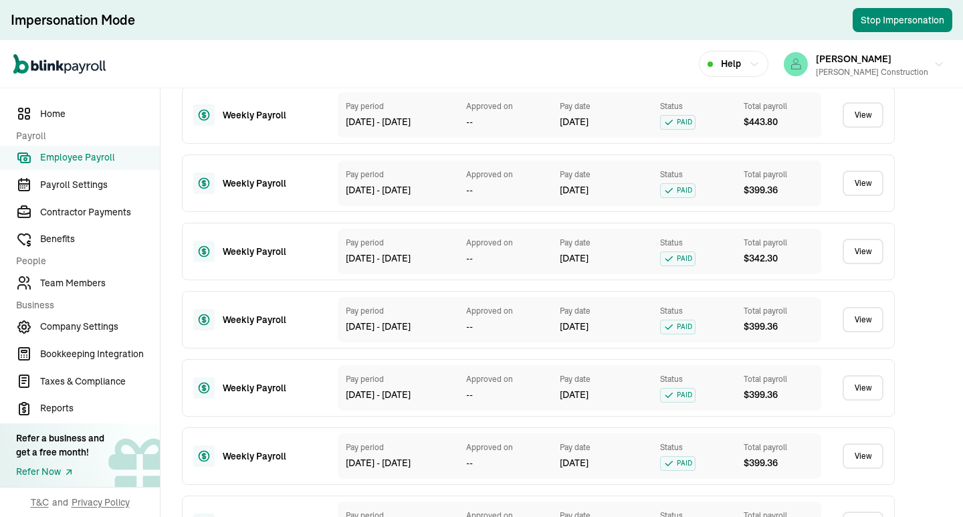
click at [860, 187] on link "View" at bounding box center [863, 183] width 41 height 25
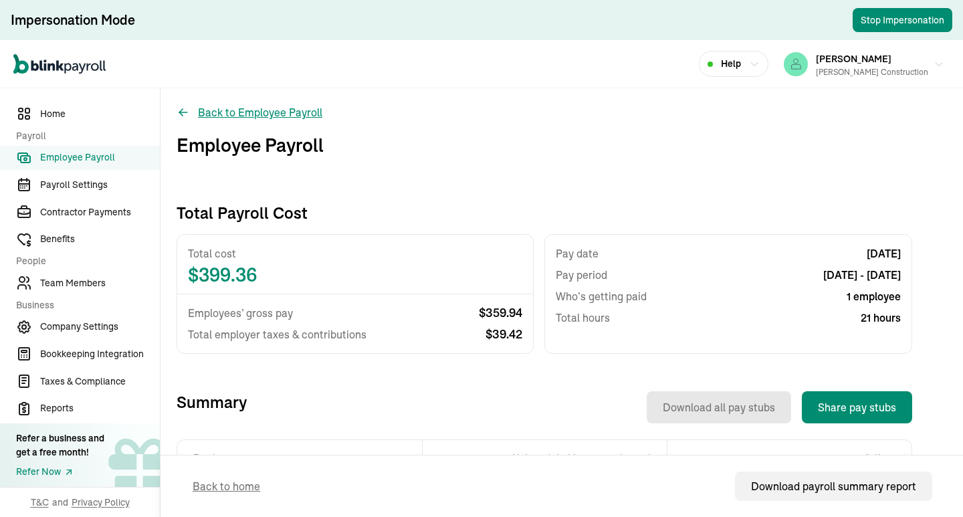
click at [187, 110] on icon at bounding box center [183, 112] width 13 height 13
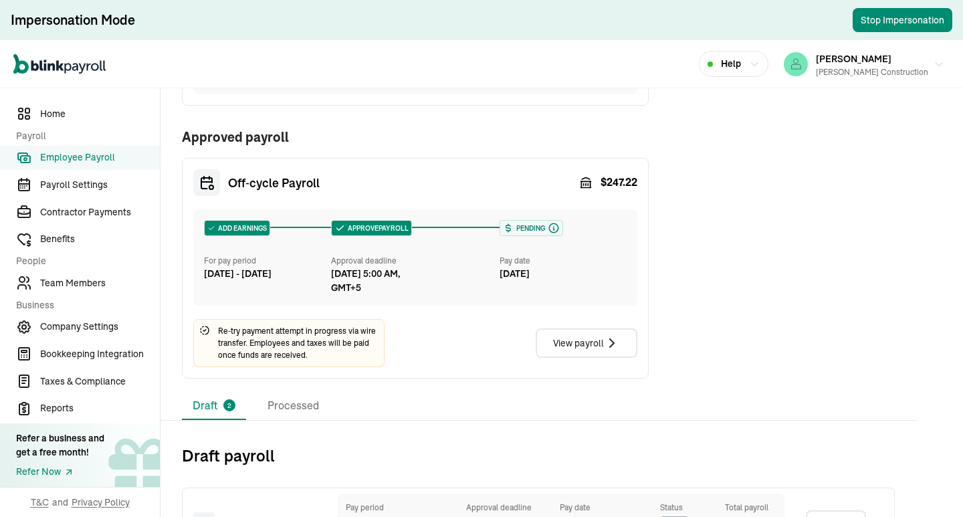
scroll to position [602, 0]
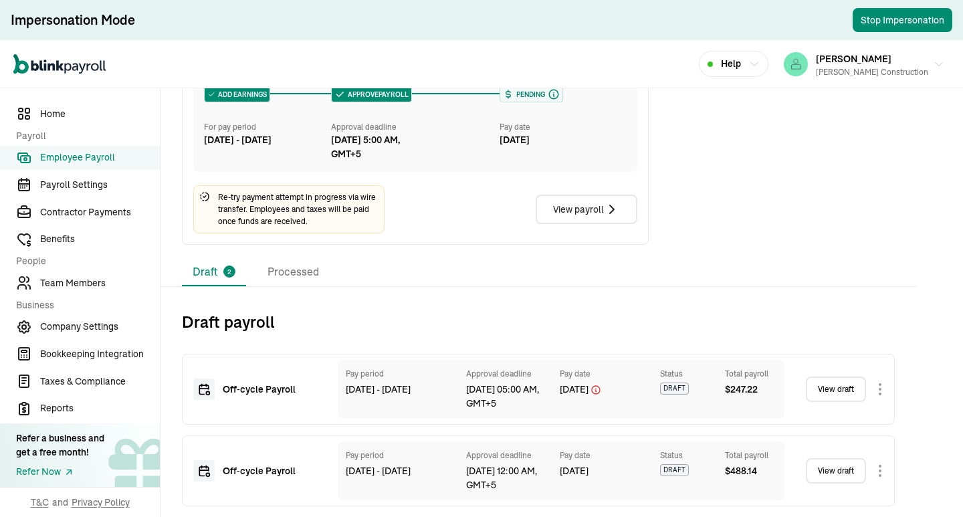
click at [278, 334] on div "Off‑cycle Payroll Pay period [DATE] - [DATE] Approval deadline [DATE] 05:00 AM,…" at bounding box center [538, 419] width 713 height 174
